Goal: Use online tool/utility: Utilize a website feature to perform a specific function

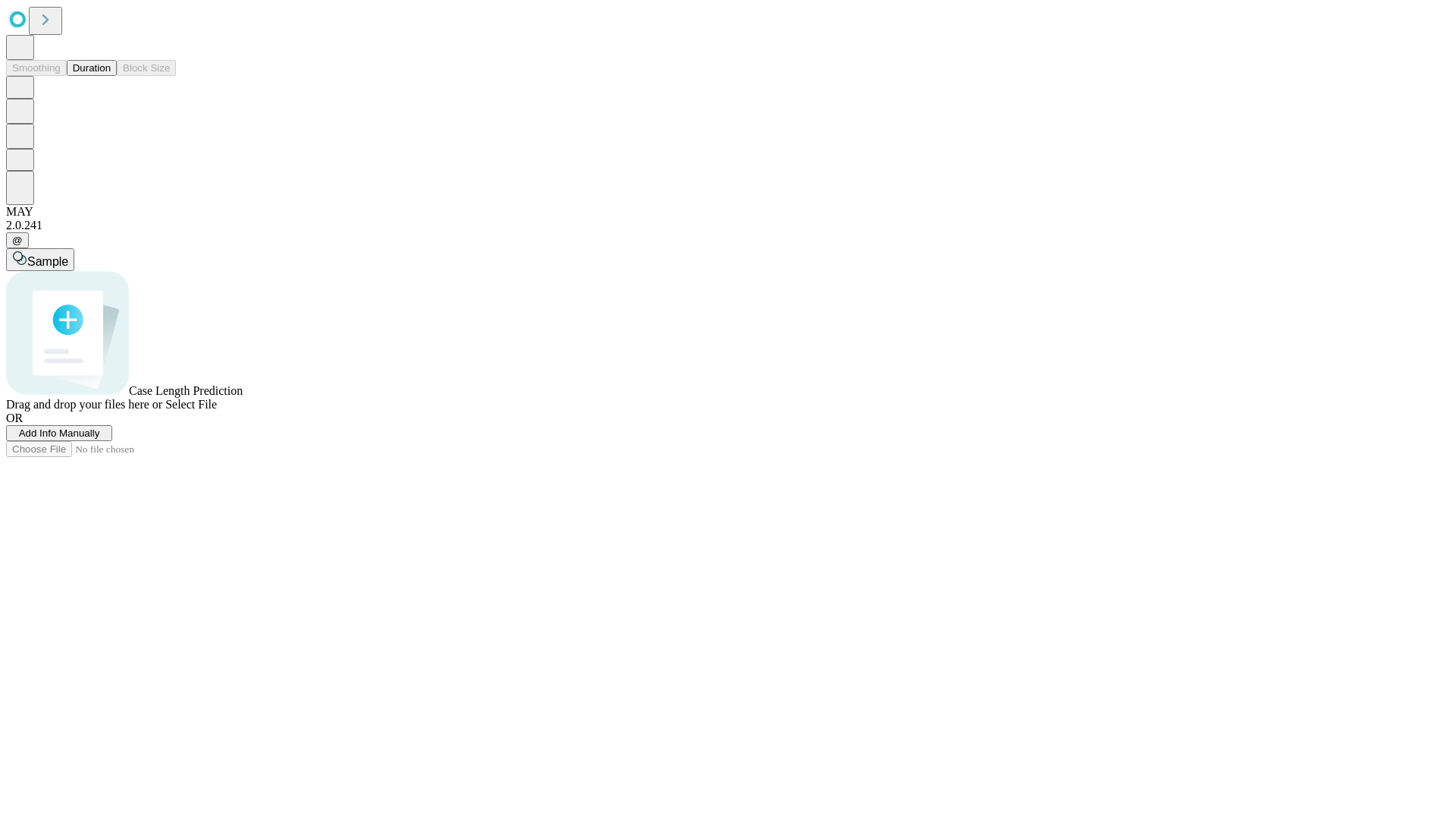
click at [111, 76] on button "Duration" at bounding box center [91, 68] width 50 height 16
click at [217, 411] on span "Select File" at bounding box center [191, 404] width 51 height 13
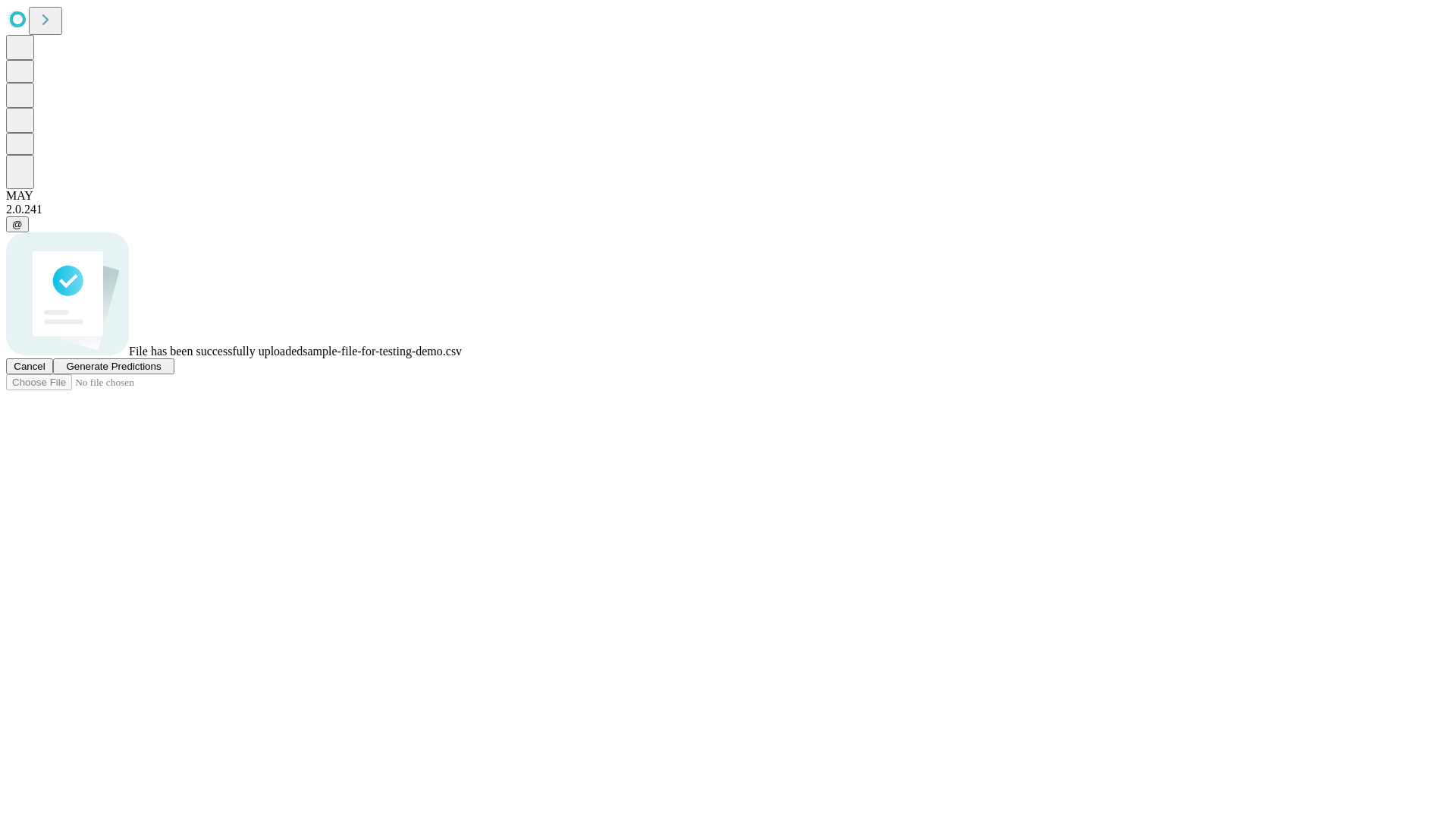
click at [161, 372] on span "Generate Predictions" at bounding box center [113, 366] width 95 height 12
